Goal: Task Accomplishment & Management: Use online tool/utility

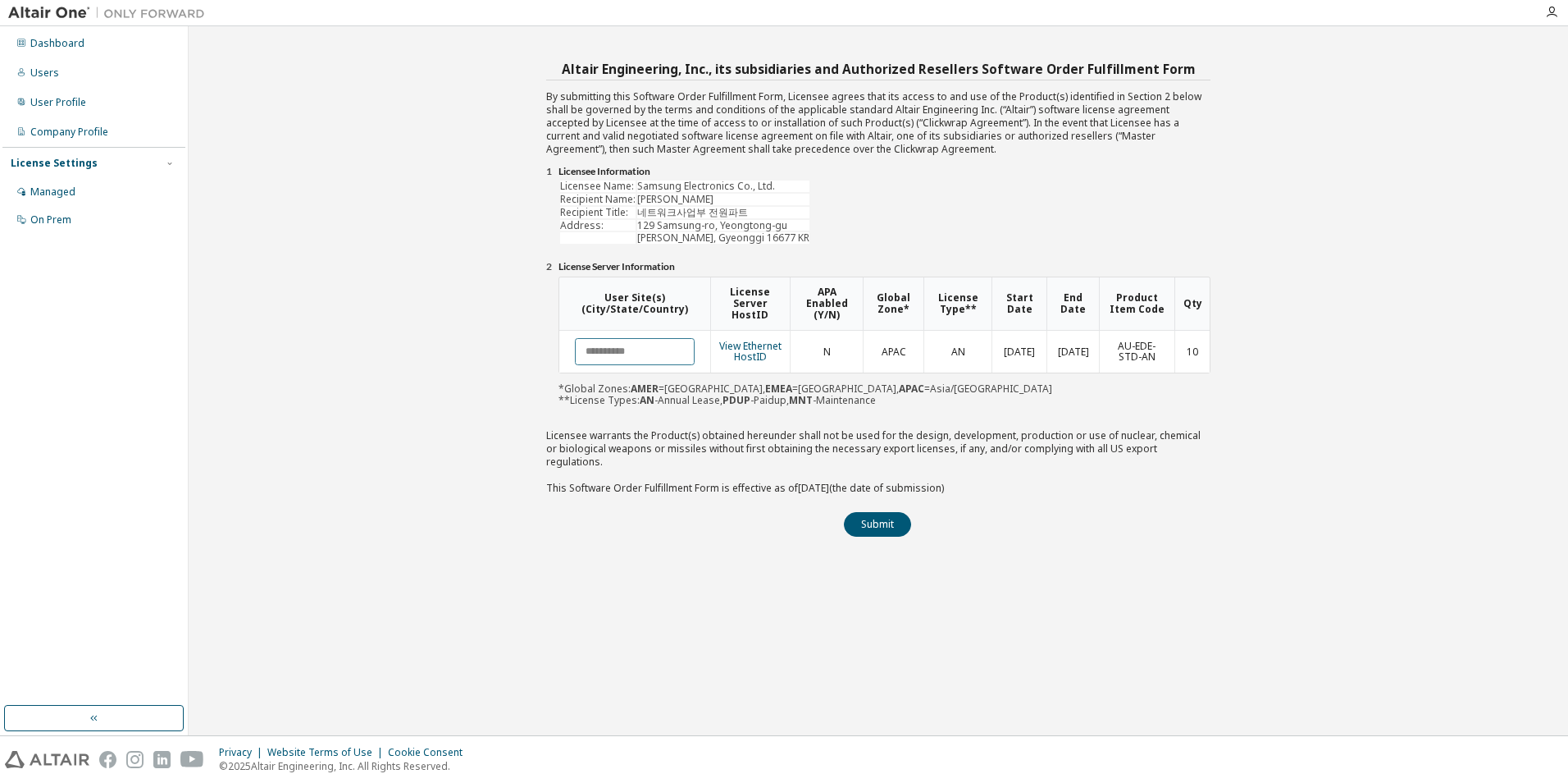
click at [598, 350] on input "text" at bounding box center [634, 351] width 120 height 27
